Goal: Information Seeking & Learning: Compare options

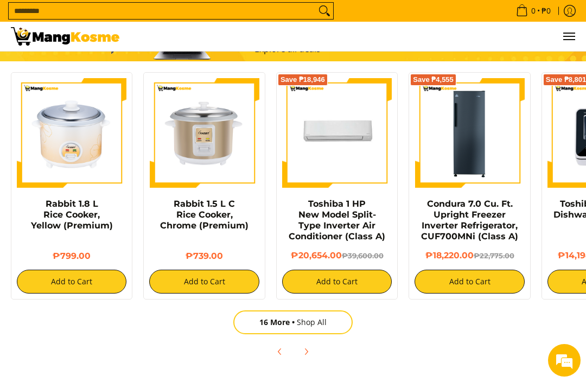
click at [306, 353] on icon "Next" at bounding box center [306, 351] width 9 height 9
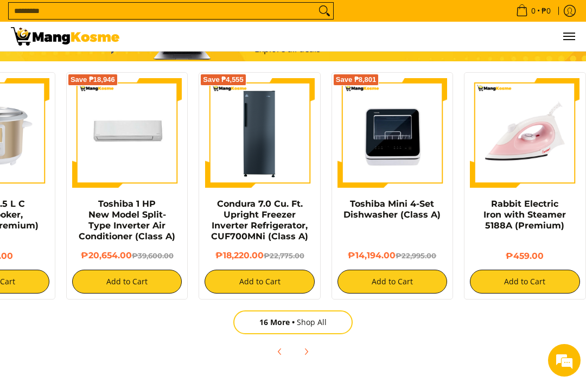
click at [311, 351] on span "Next" at bounding box center [305, 351] width 13 height 13
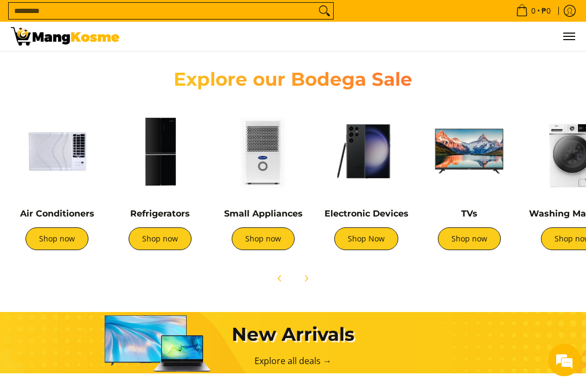
click at [270, 170] on img at bounding box center [263, 152] width 92 height 92
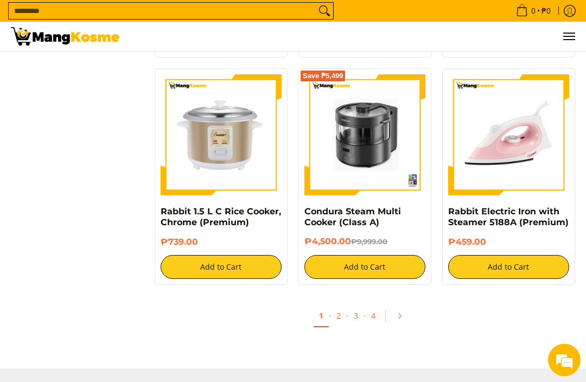
scroll to position [1812, 0]
click at [402, 315] on icon "Pagination" at bounding box center [399, 316] width 8 height 8
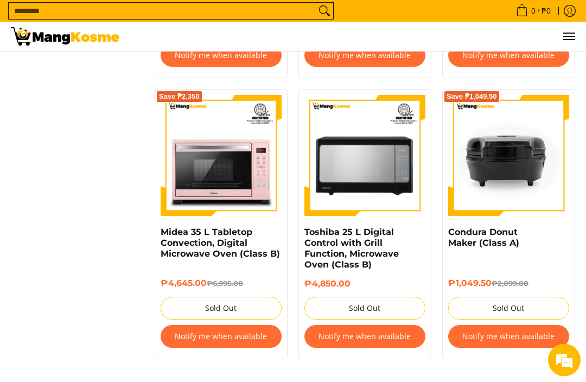
scroll to position [1897, 0]
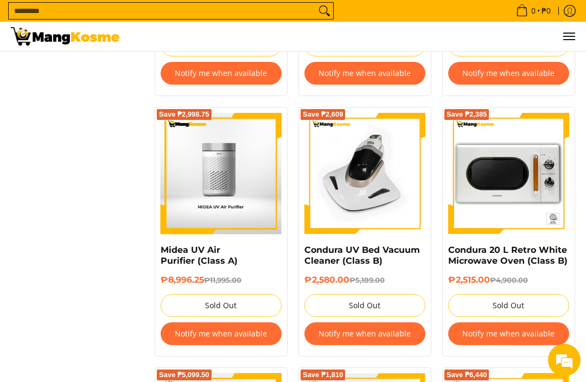
scroll to position [1488, 0]
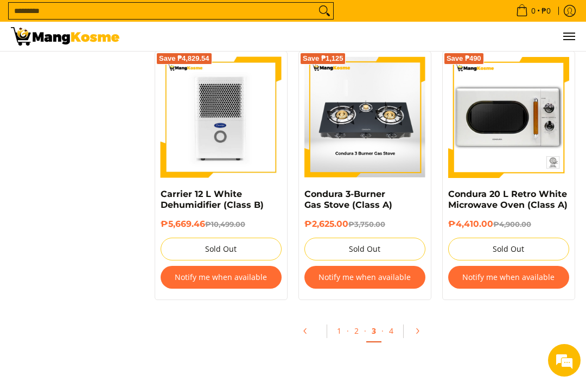
click at [409, 337] on link "Pagination" at bounding box center [421, 331] width 26 height 18
click at [391, 320] on link "4" at bounding box center [390, 330] width 15 height 21
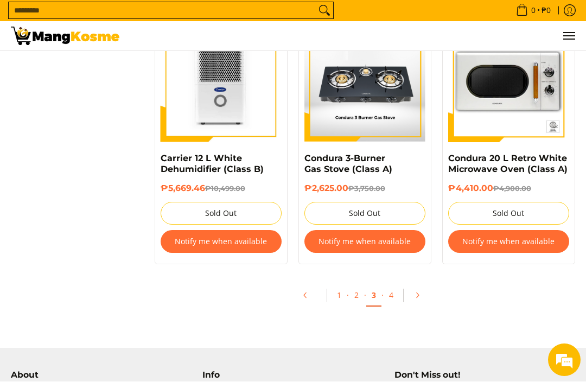
scroll to position [2093, 0]
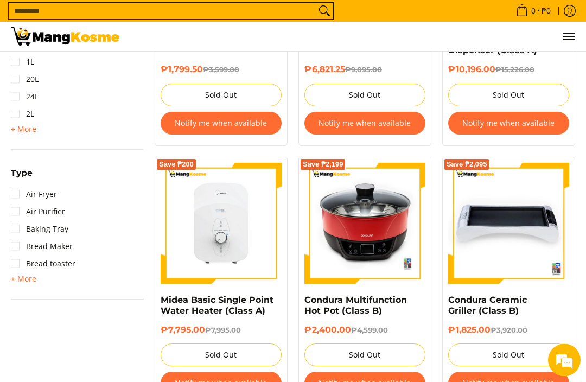
click at [26, 280] on span "+ More" at bounding box center [23, 279] width 25 height 9
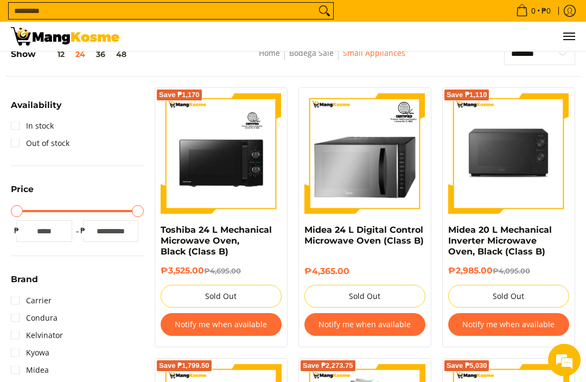
scroll to position [0, 0]
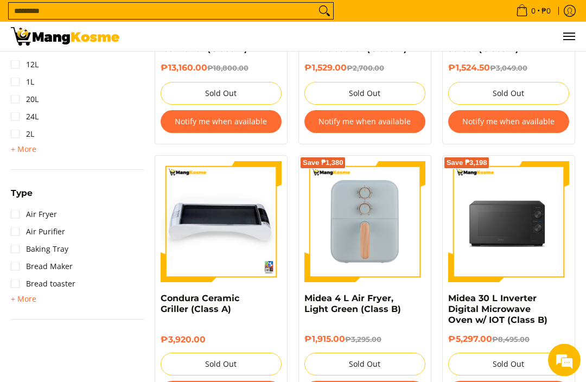
scroll to position [599, 0]
click at [23, 300] on span "+ More" at bounding box center [23, 298] width 25 height 9
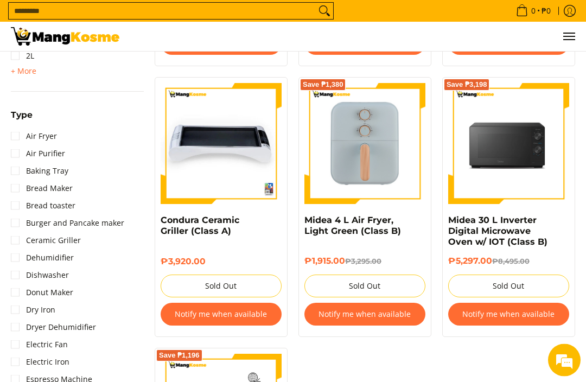
scroll to position [690, 0]
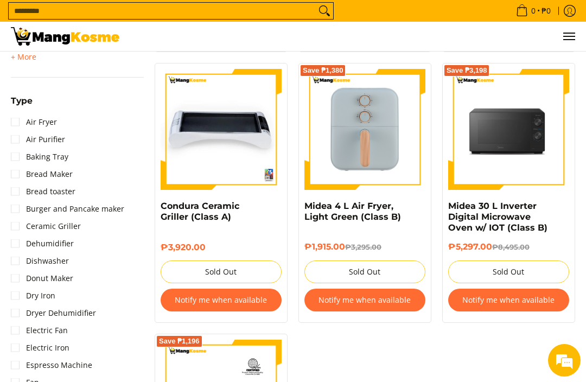
click at [55, 195] on link "Bread toaster" at bounding box center [43, 191] width 65 height 17
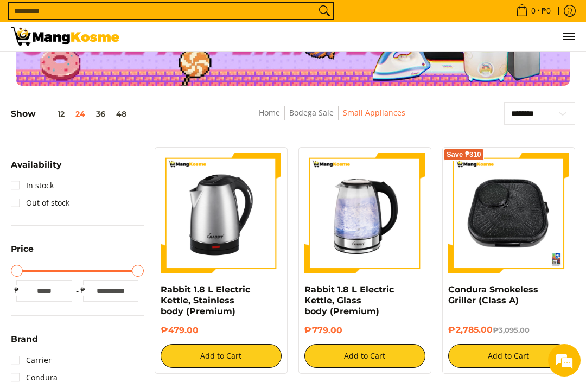
scroll to position [83, 0]
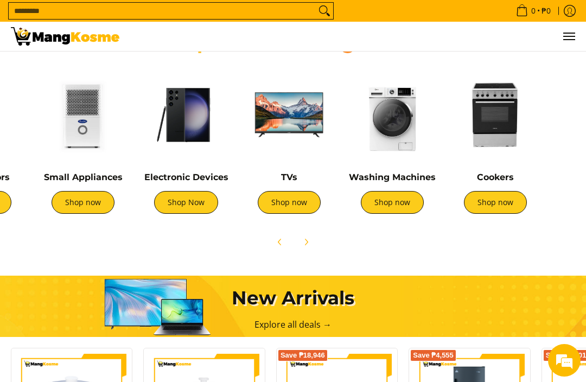
click at [393, 211] on link "Shop now" at bounding box center [392, 202] width 63 height 23
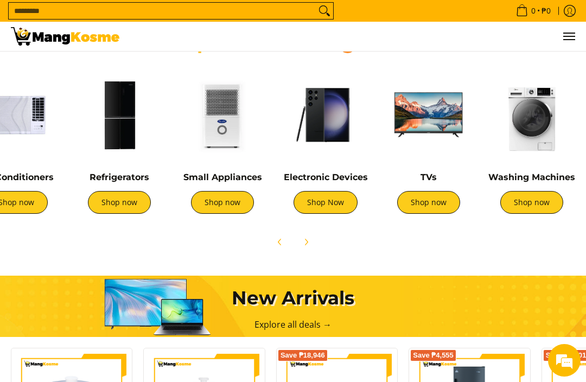
scroll to position [0, 39]
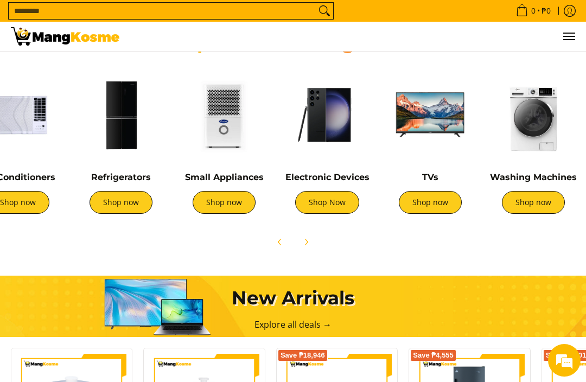
click at [120, 131] on img at bounding box center [121, 115] width 92 height 92
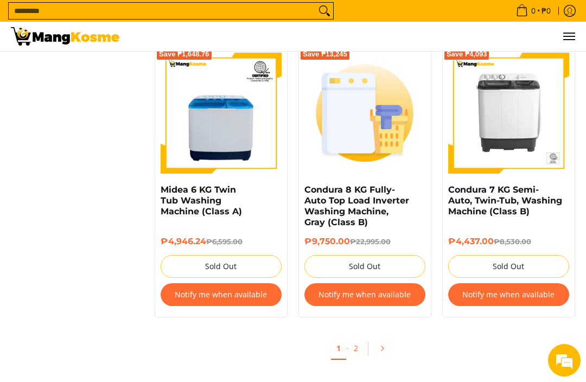
scroll to position [2105, 0]
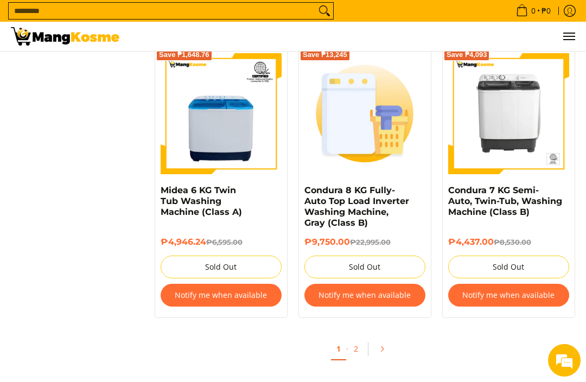
click at [358, 350] on link "2" at bounding box center [355, 348] width 15 height 21
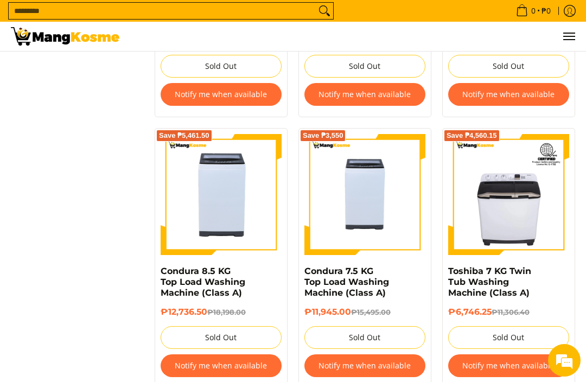
scroll to position [1473, 0]
